Goal: Information Seeking & Learning: Learn about a topic

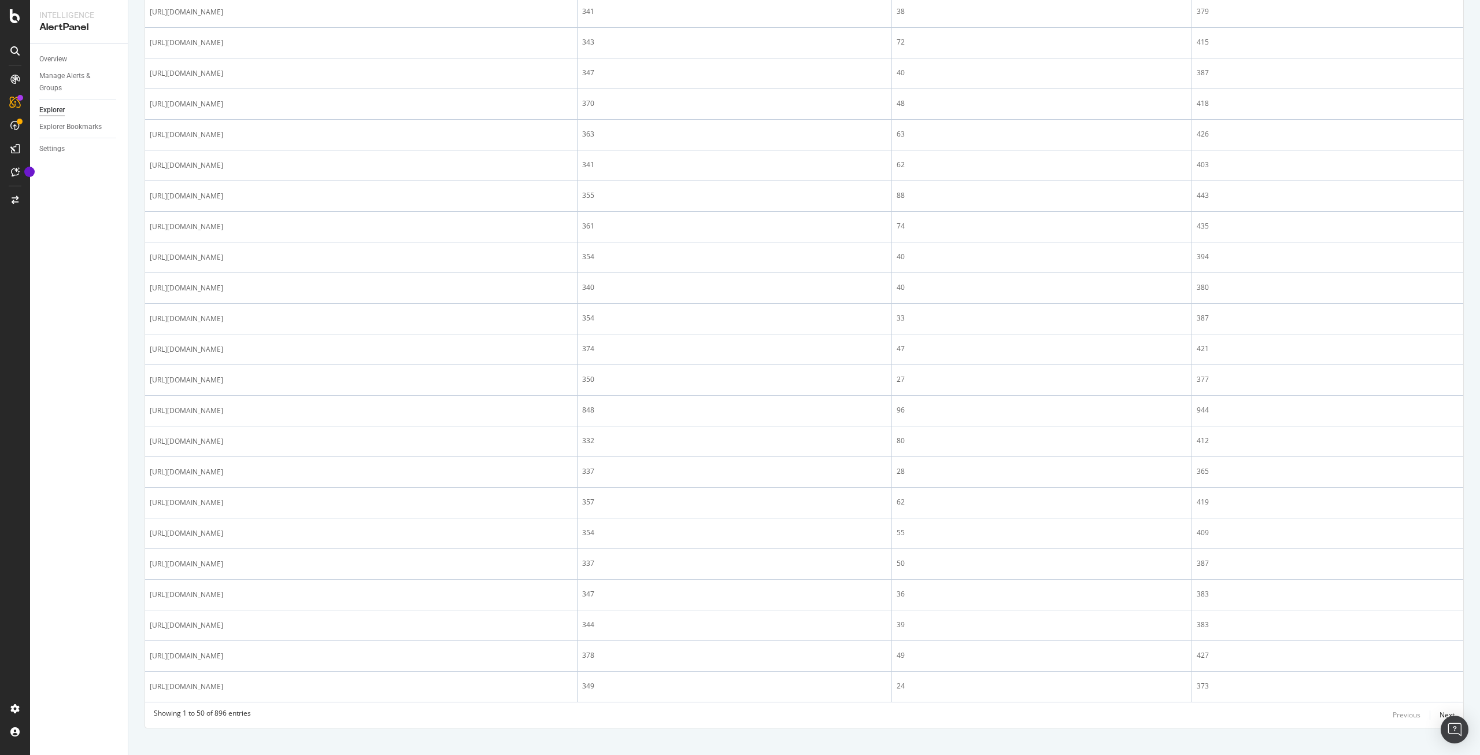
scroll to position [1147, 0]
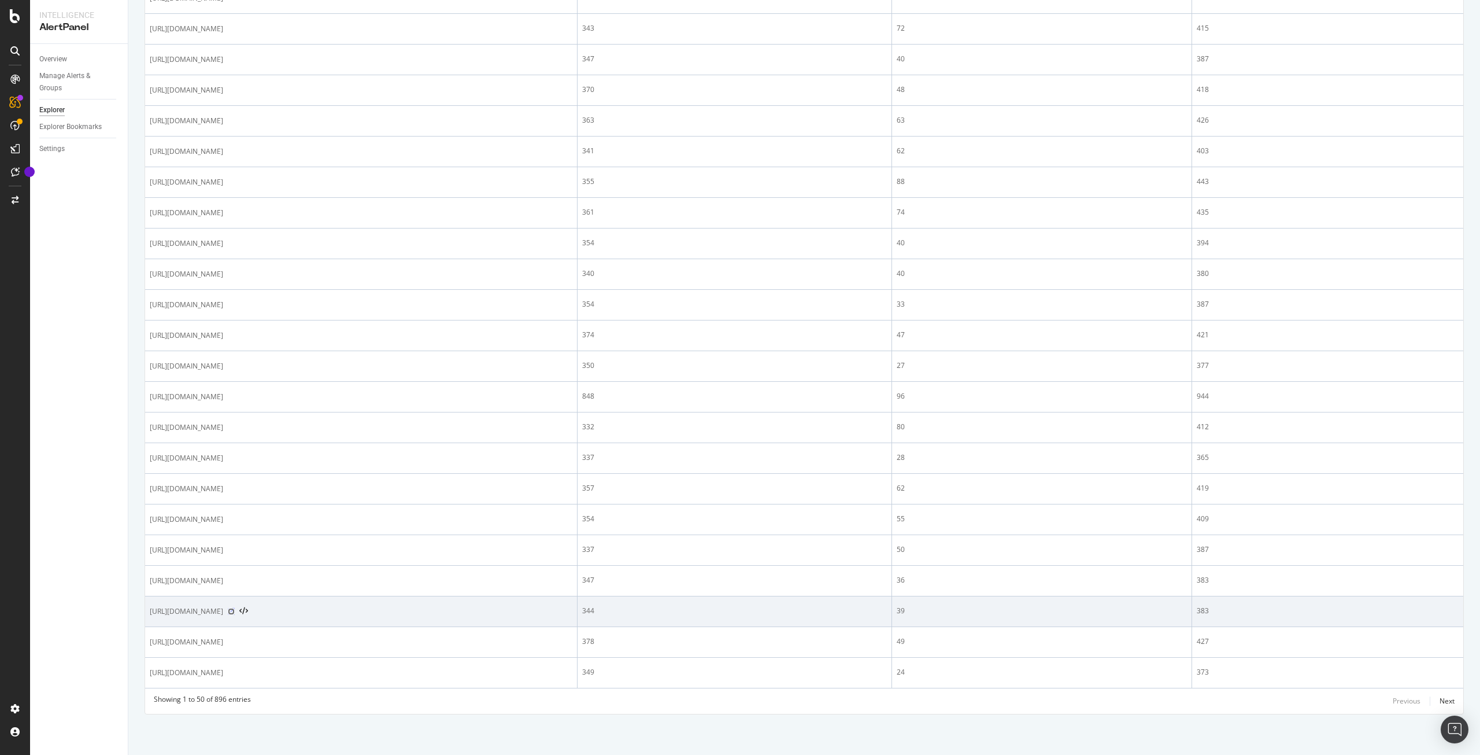
click at [235, 612] on icon at bounding box center [231, 611] width 7 height 7
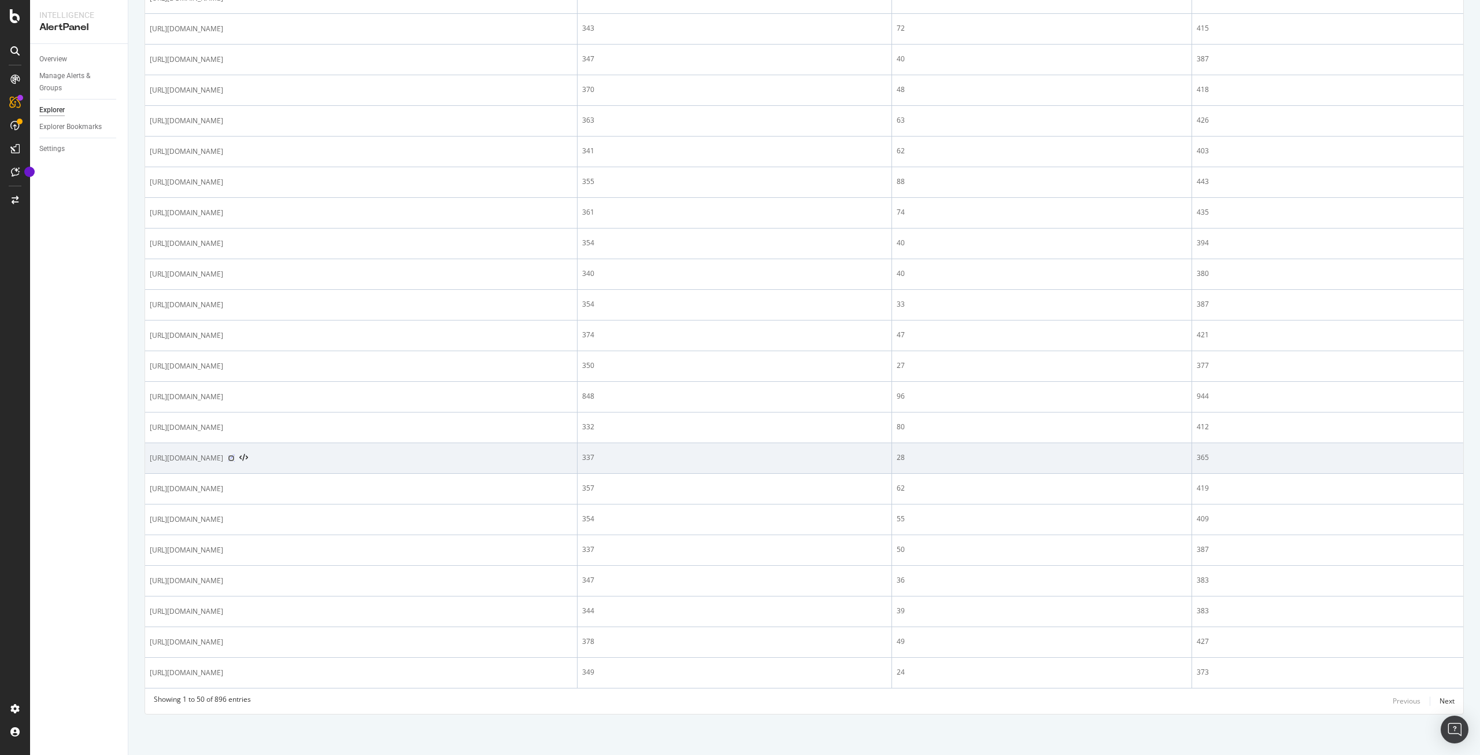
click at [235, 458] on icon at bounding box center [231, 457] width 7 height 7
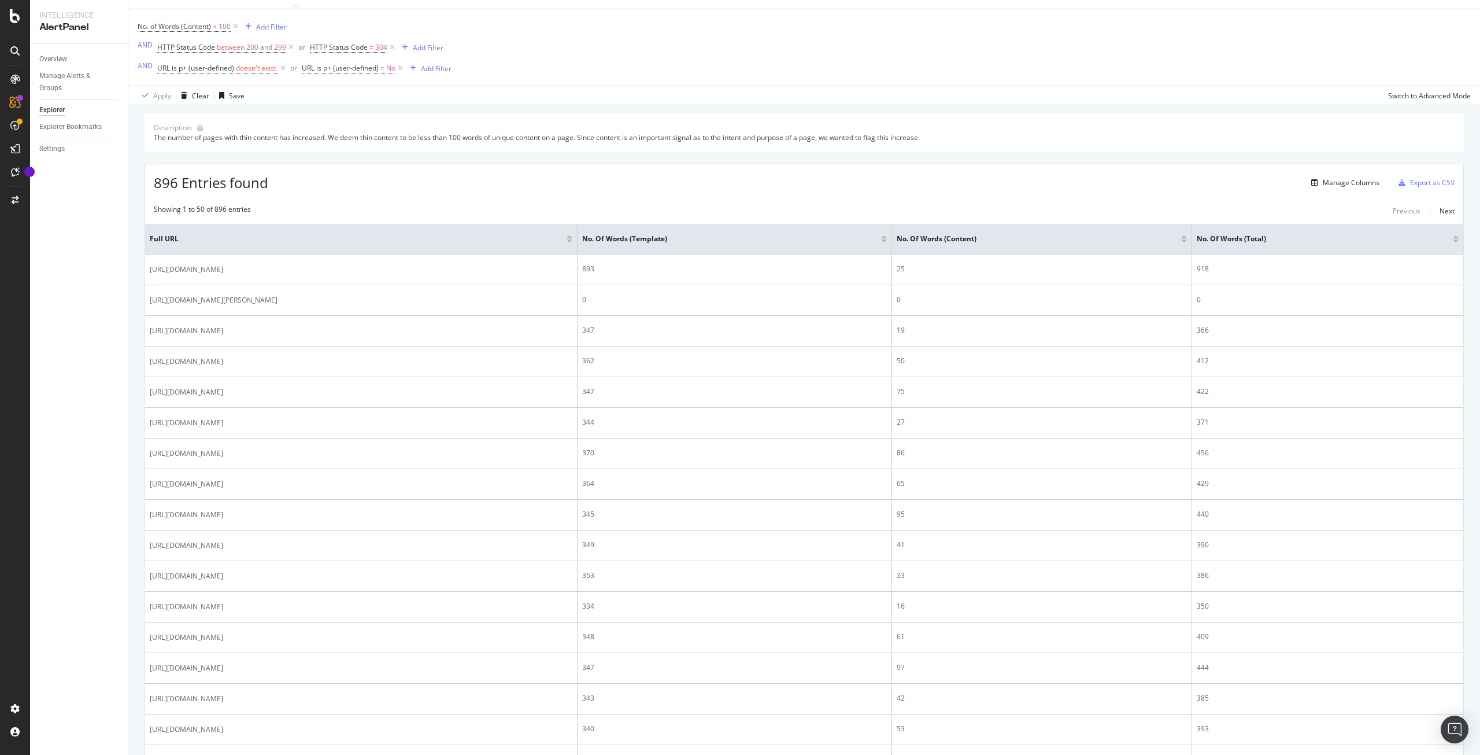
scroll to position [0, 0]
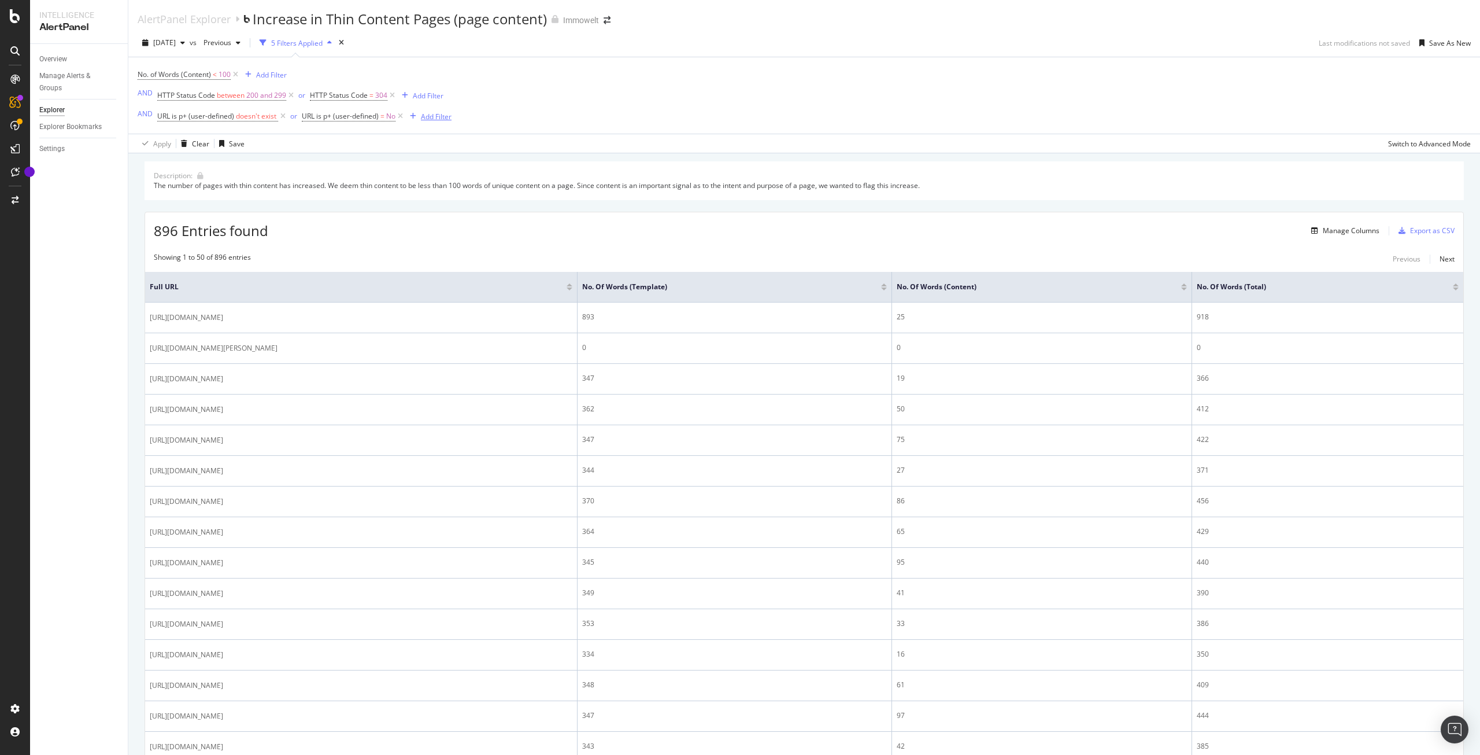
click at [439, 117] on div "Add Filter" at bounding box center [436, 117] width 31 height 10
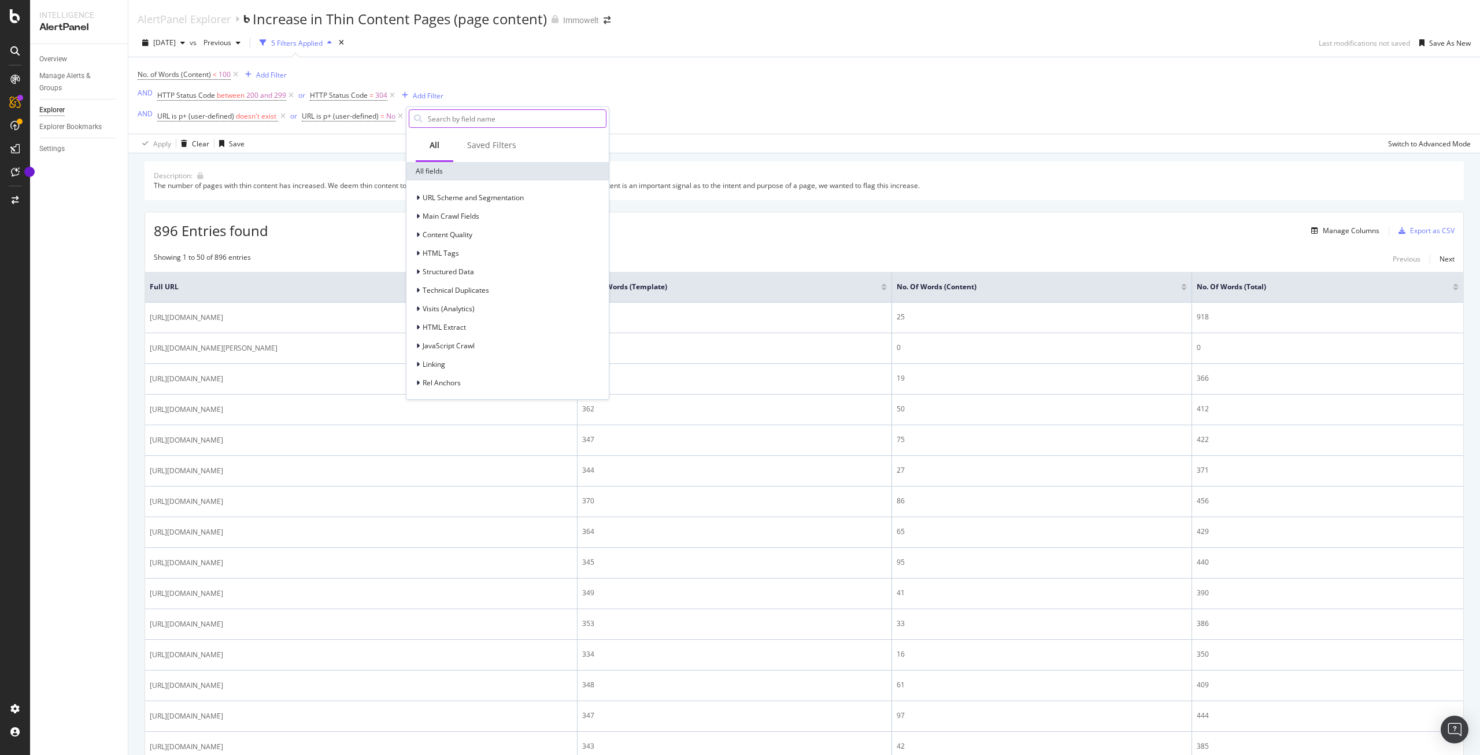
click at [463, 117] on input "text" at bounding box center [516, 118] width 179 height 17
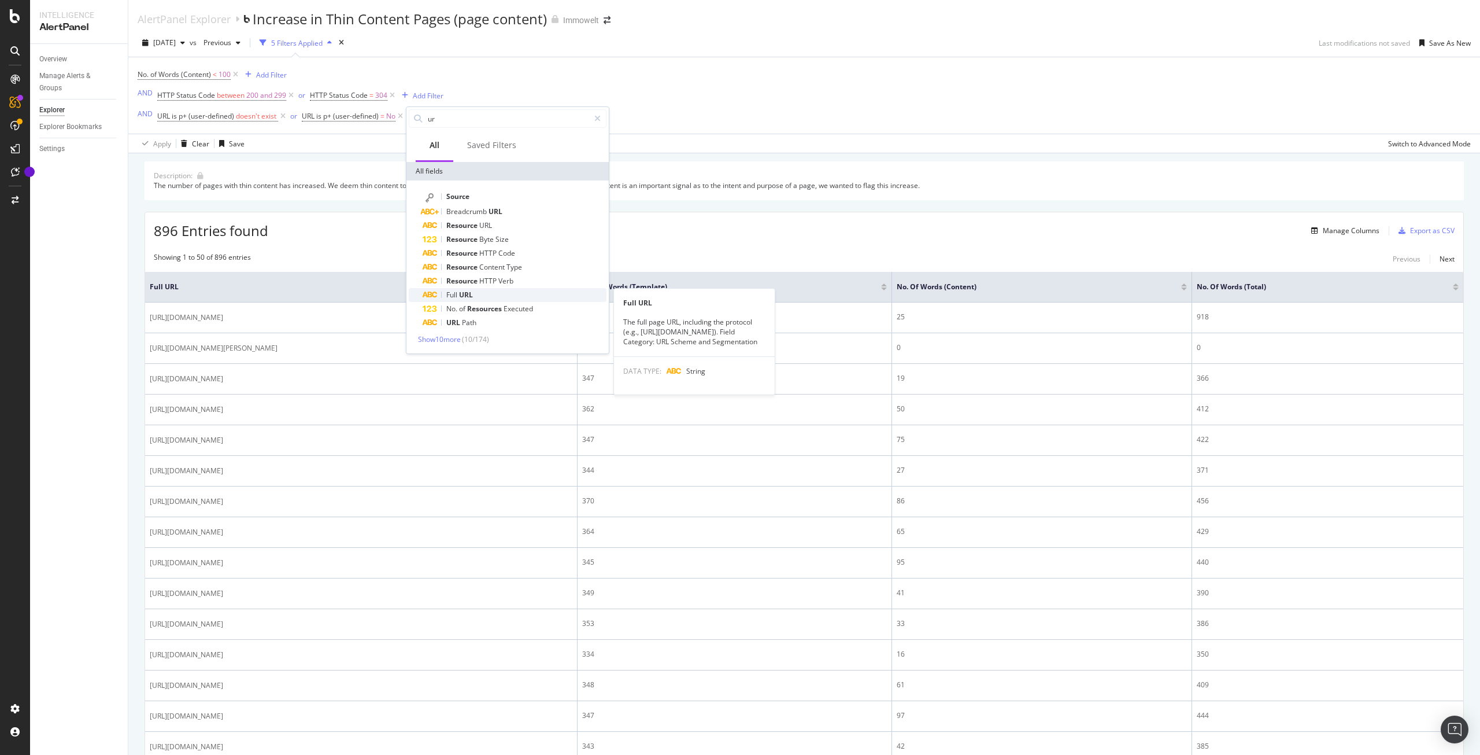
type input "ur"
click at [468, 290] on span "URL" at bounding box center [466, 295] width 14 height 10
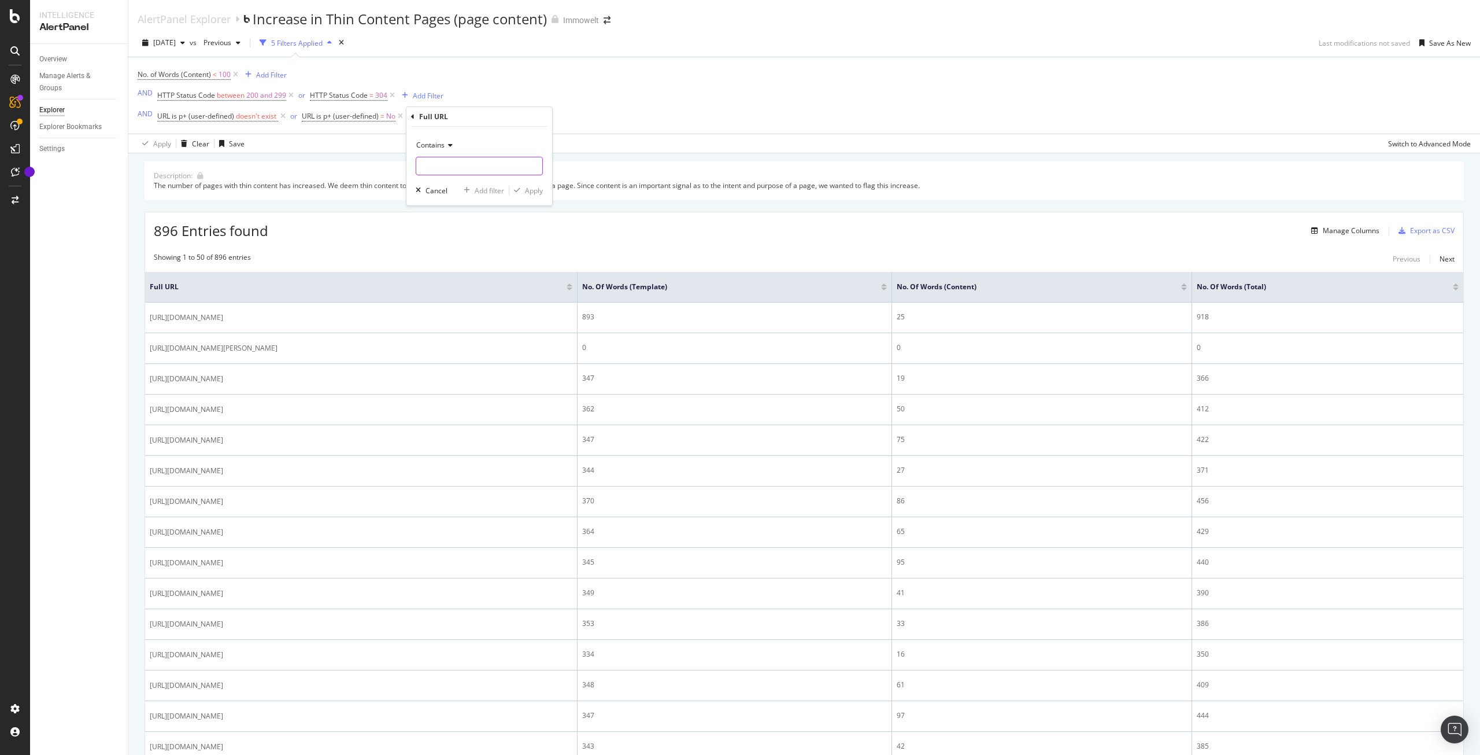
click at [455, 168] on input "text" at bounding box center [479, 166] width 126 height 19
click at [451, 147] on icon at bounding box center [449, 145] width 8 height 7
click at [457, 276] on span "Doesn't contain" at bounding box center [447, 274] width 50 height 10
click at [460, 167] on input "text" at bounding box center [479, 166] width 126 height 19
type input "/profil/"
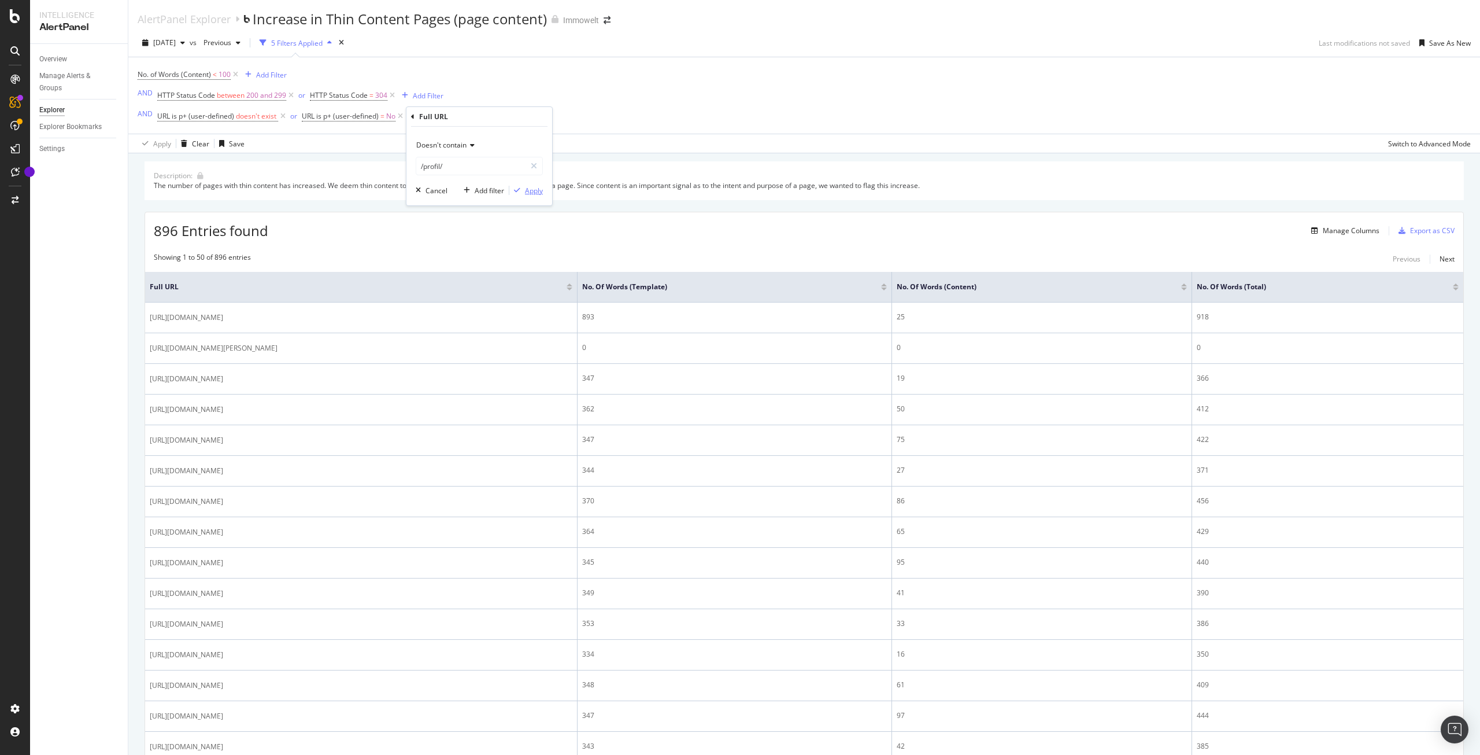
click at [530, 193] on div "Apply" at bounding box center [534, 191] width 18 height 10
click at [452, 113] on span "Full URL ≠ ^.*/profil/.*$" at bounding box center [456, 116] width 74 height 10
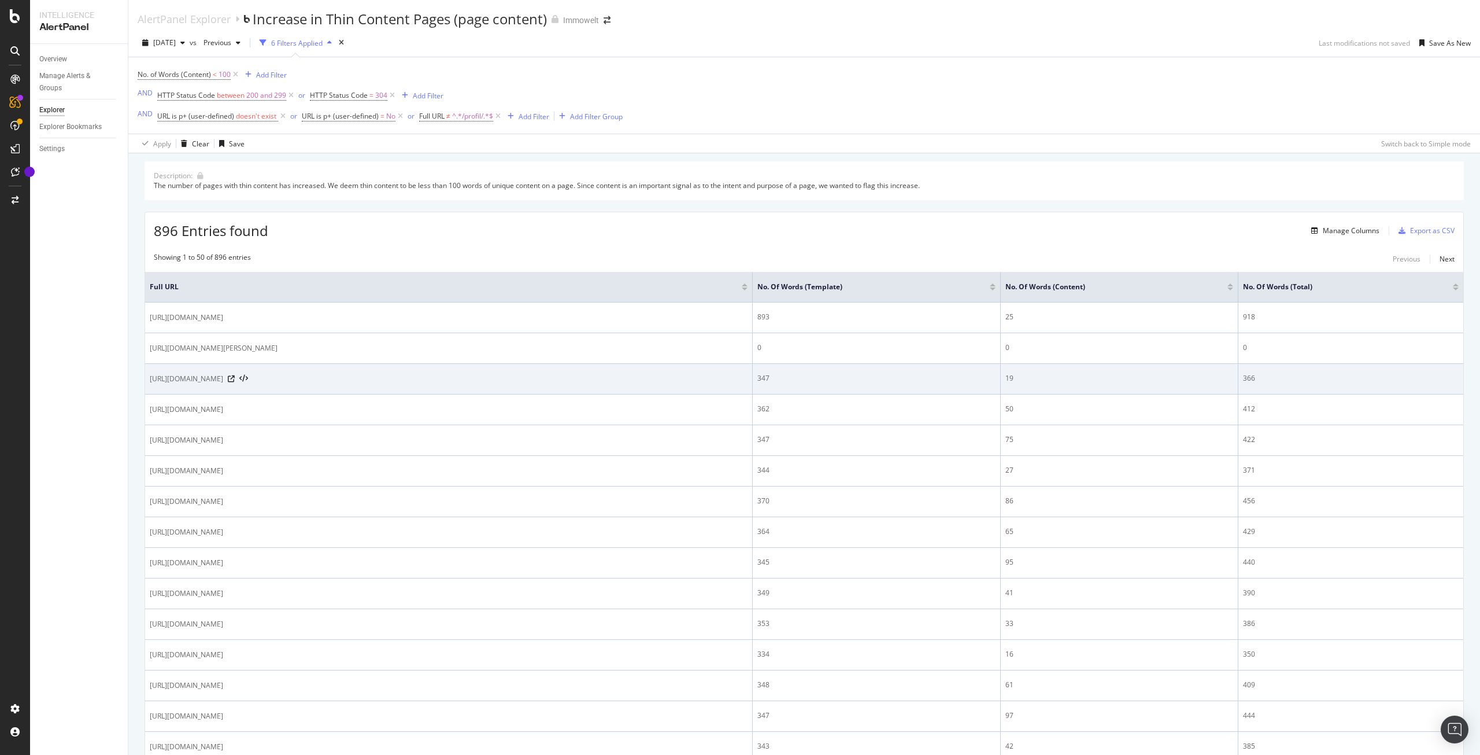
drag, startPoint x: 257, startPoint y: 378, endPoint x: 234, endPoint y: 380, distance: 23.8
click at [223, 380] on span "[URL][DOMAIN_NAME]" at bounding box center [186, 379] width 73 height 12
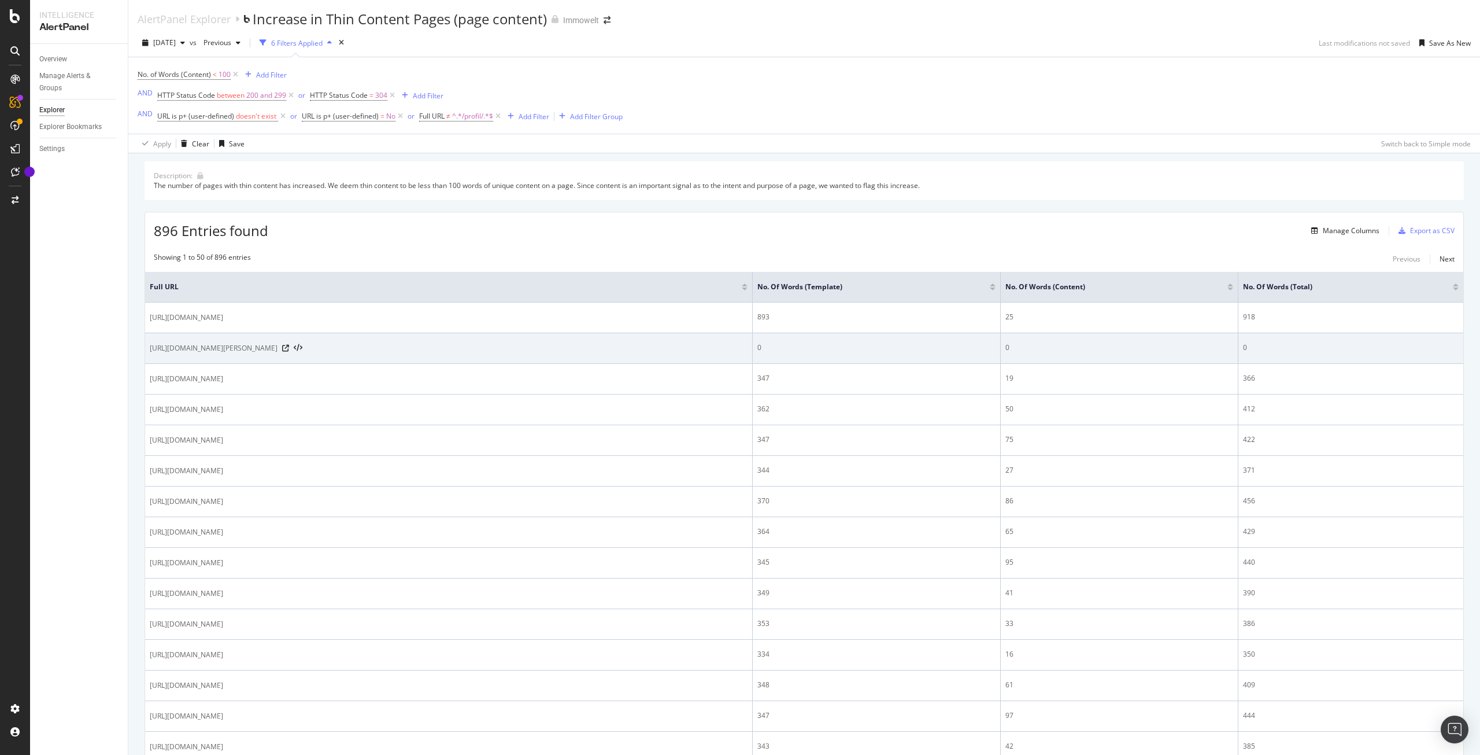
copy span "/profil/"
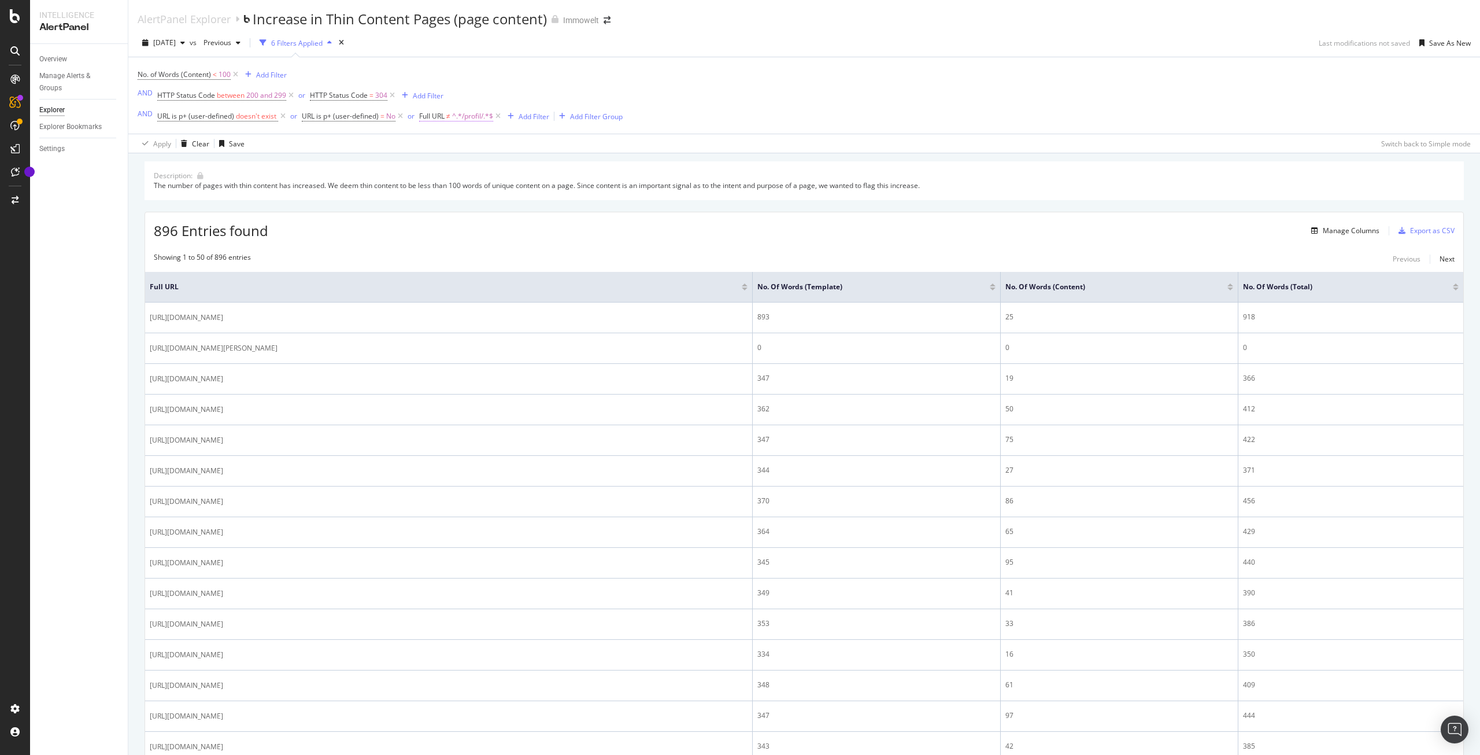
click at [472, 113] on span "^.*/profil/.*$" at bounding box center [472, 116] width 41 height 16
click at [537, 187] on div "button" at bounding box center [531, 188] width 16 height 7
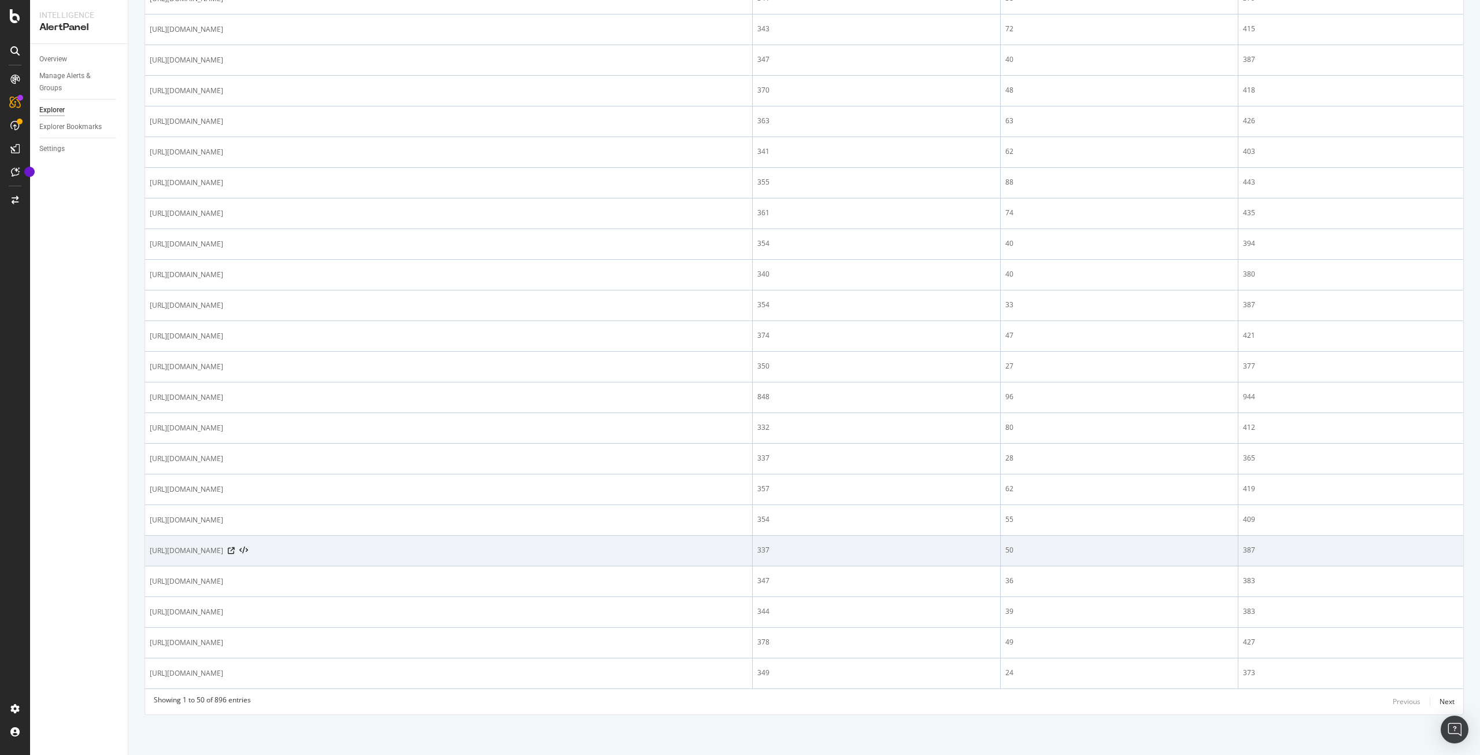
scroll to position [1147, 0]
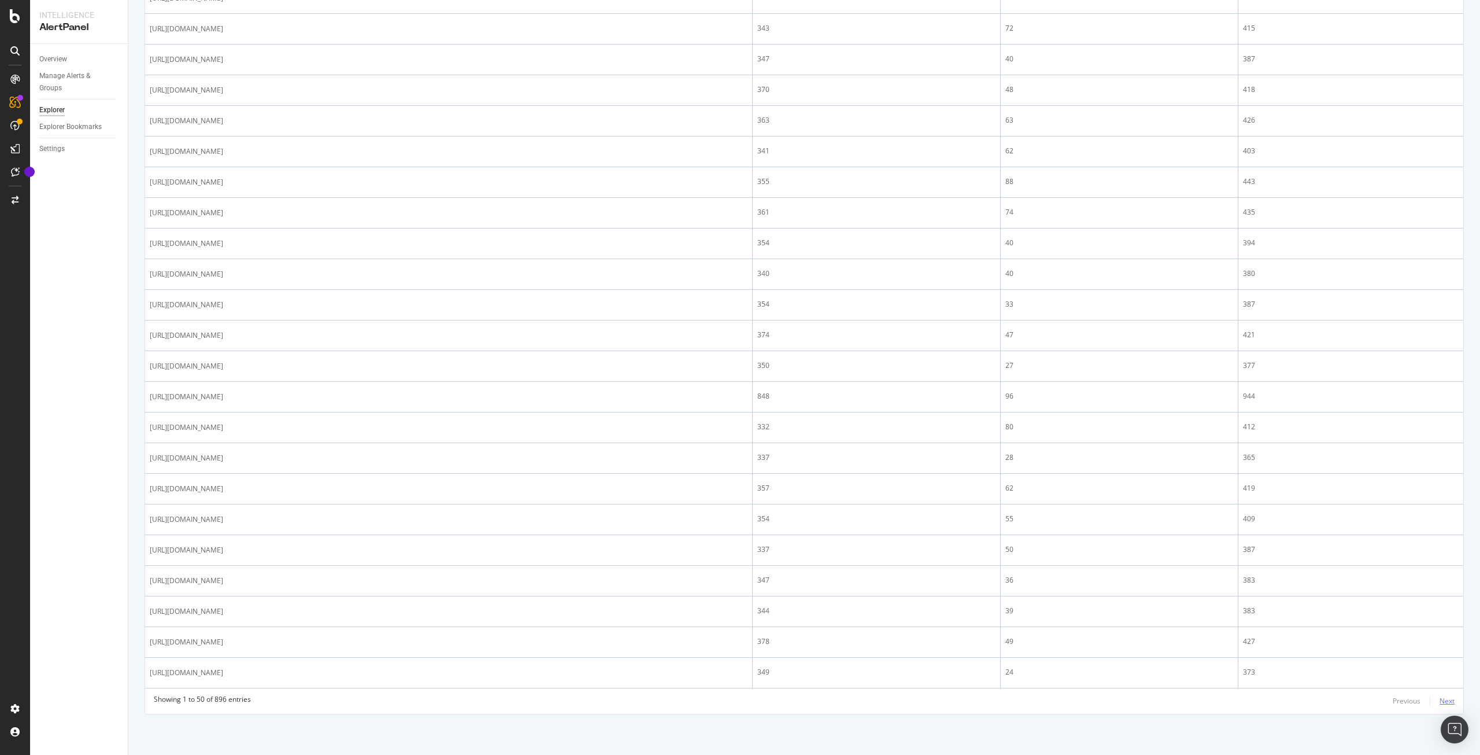
click at [1440, 698] on div "Next" at bounding box center [1447, 701] width 15 height 10
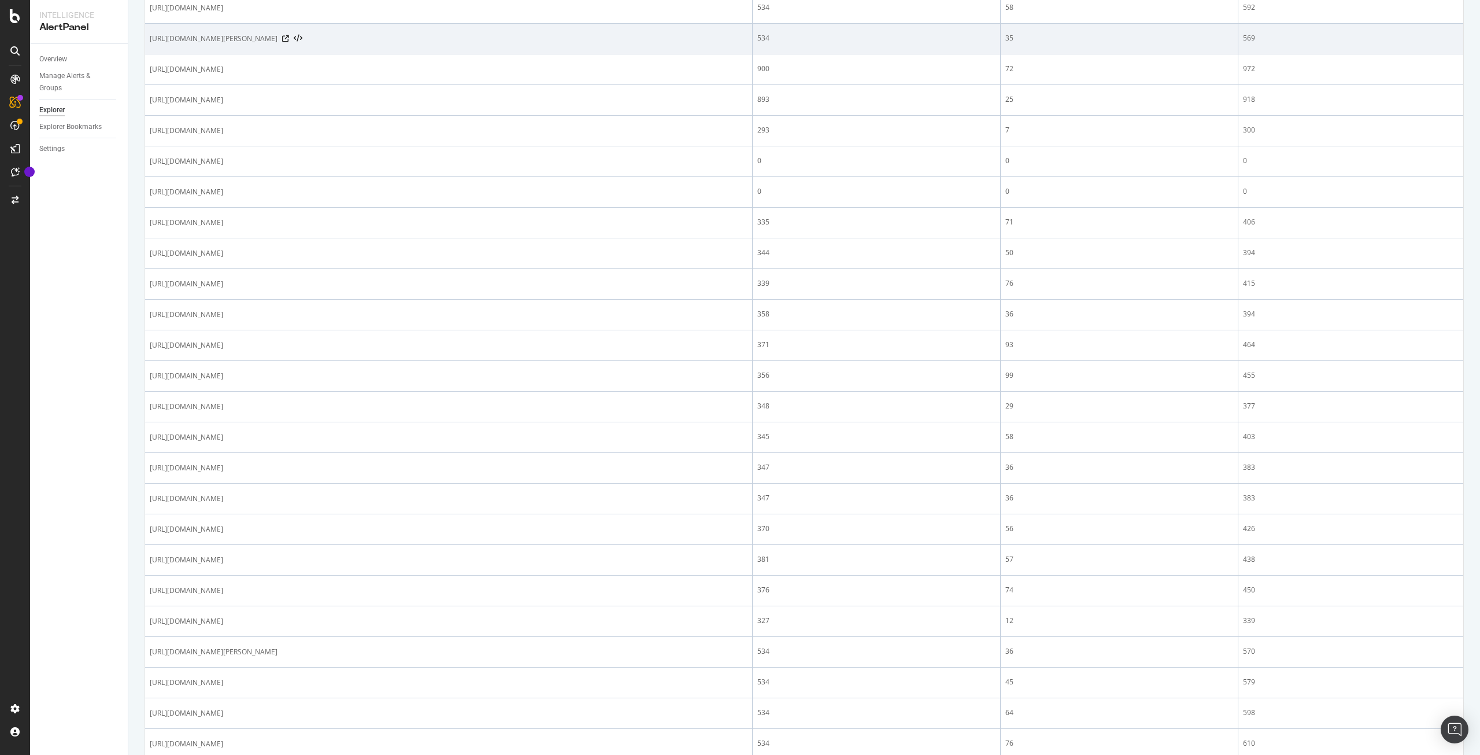
scroll to position [694, 0]
